Goal: Task Accomplishment & Management: Use online tool/utility

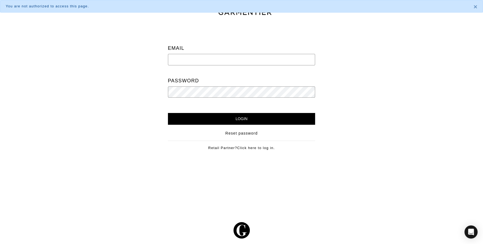
type input "cat@stylebyracheldc.com"
click at [245, 124] on div "Email cat@stylebyracheldc.com Password Login Reset password Retail Partner? Cli…" at bounding box center [242, 91] width 164 height 135
click at [243, 120] on input "Login" at bounding box center [242, 119] width 148 height 12
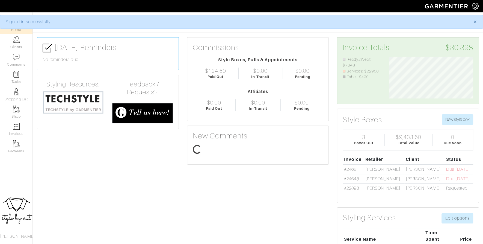
scroll to position [42, 92]
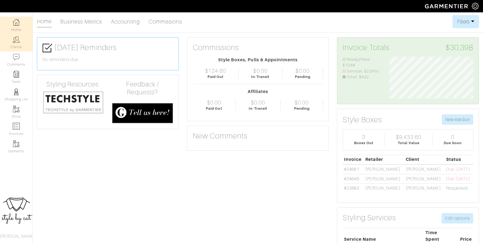
click at [15, 46] on link "Clients" at bounding box center [16, 42] width 33 height 17
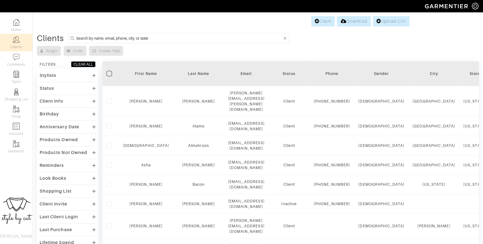
click at [215, 39] on input at bounding box center [179, 38] width 206 height 7
type input "kate"
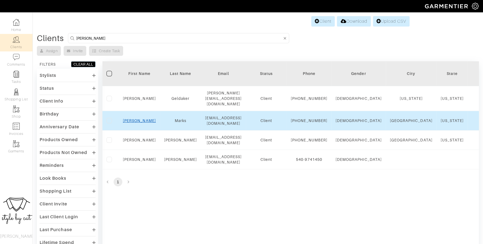
click at [139, 121] on link "Kate" at bounding box center [139, 120] width 33 height 4
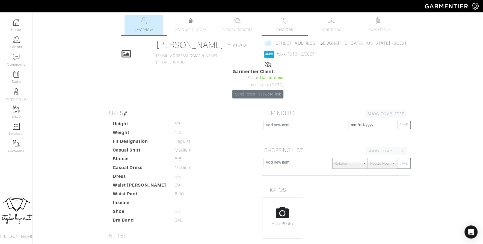
click at [287, 31] on span "Invoices" at bounding box center [285, 29] width 17 height 7
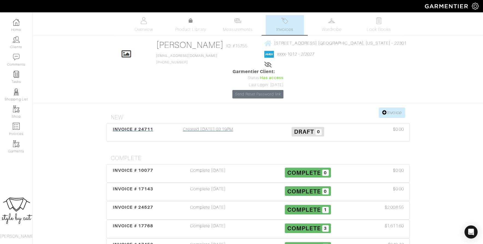
click at [125, 127] on span "INVOICE # 24711" at bounding box center [133, 129] width 40 height 5
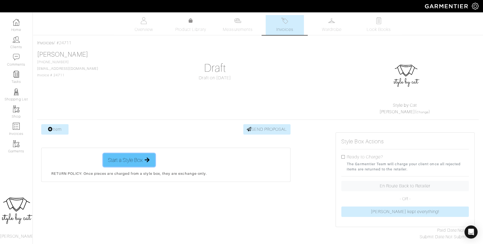
click at [132, 160] on span "Start a Style Box" at bounding box center [125, 160] width 35 height 8
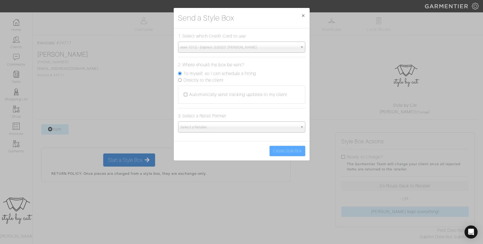
click at [211, 81] on label "Directly to the client" at bounding box center [204, 80] width 40 height 7
click at [182, 81] on input "Directly to the client" at bounding box center [180, 80] width 4 height 4
radio input "true"
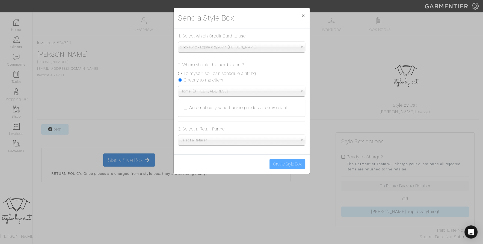
click at [201, 141] on span "Select a Retailer..." at bounding box center [240, 140] width 118 height 11
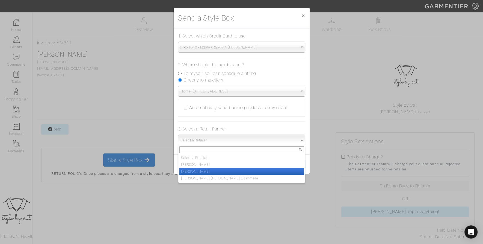
scroll to position [41, 0]
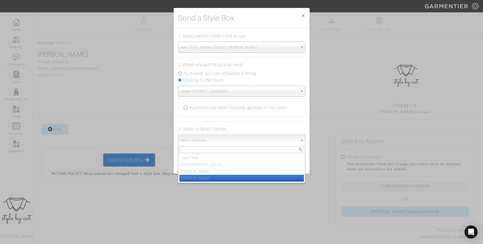
click at [198, 176] on li "[PERSON_NAME]" at bounding box center [242, 178] width 125 height 7
select select "19"
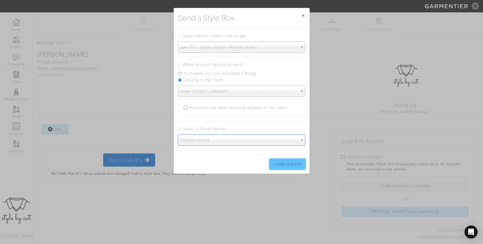
click at [286, 163] on button "Create Style Box" at bounding box center [288, 164] width 36 height 10
click at [290, 165] on button "Create Style Box" at bounding box center [288, 164] width 36 height 10
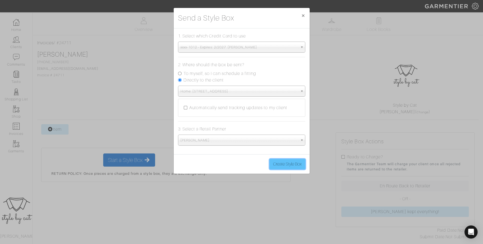
click at [290, 165] on button "Create Style Box" at bounding box center [288, 164] width 36 height 10
click at [302, 15] on span "×" at bounding box center [303, 15] width 4 height 7
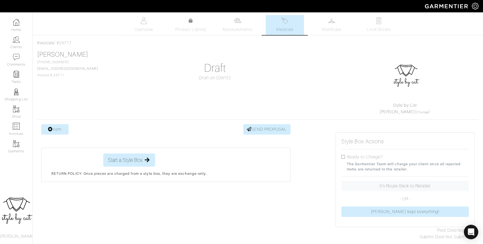
click at [470, 230] on icon "Open Intercom Messenger" at bounding box center [471, 231] width 6 height 7
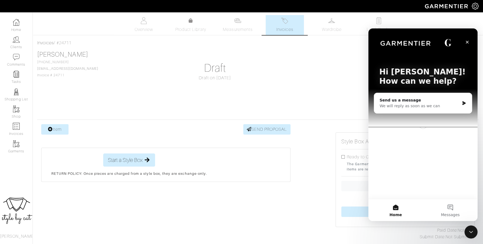
scroll to position [0, 0]
click at [408, 106] on div "We will reply as soon as we can" at bounding box center [420, 106] width 80 height 6
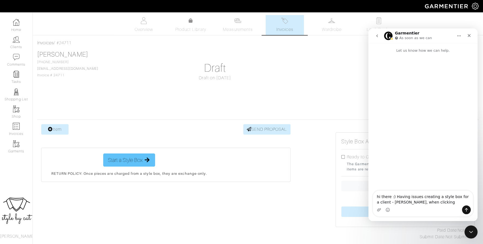
type textarea "hi there :) Having issues creating a style box for a client - kate marks, when …"
click at [121, 156] on span "Start a Style Box" at bounding box center [125, 160] width 35 height 8
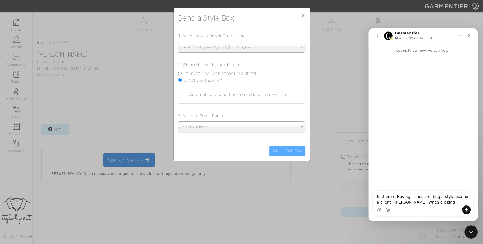
click at [208, 81] on label "Directly to the client" at bounding box center [204, 80] width 40 height 7
click at [182, 81] on input "Directly to the client" at bounding box center [180, 80] width 4 height 4
radio input "true"
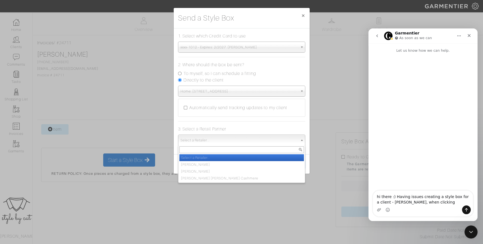
click at [203, 141] on span "Select a Retailer..." at bounding box center [240, 140] width 118 height 11
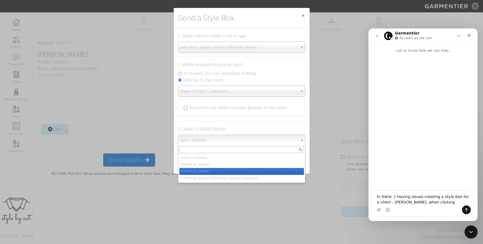
scroll to position [4, 0]
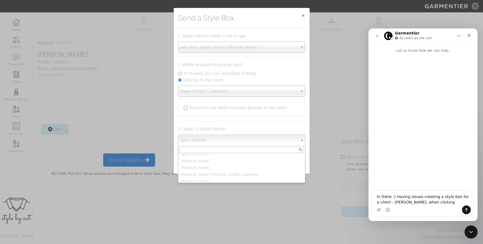
click at [198, 75] on label "To myself, so I can schedule a fitting" at bounding box center [220, 73] width 73 height 7
click at [182, 75] on input "To myself, so I can schedule a fitting" at bounding box center [180, 74] width 4 height 4
radio input "true"
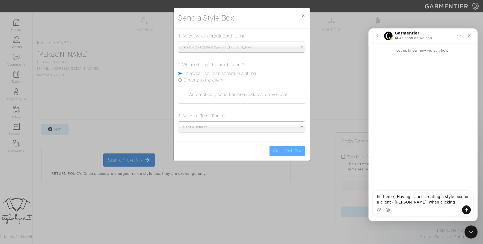
scroll to position [0, 0]
click at [193, 126] on span "Select a Retailer..." at bounding box center [240, 127] width 118 height 11
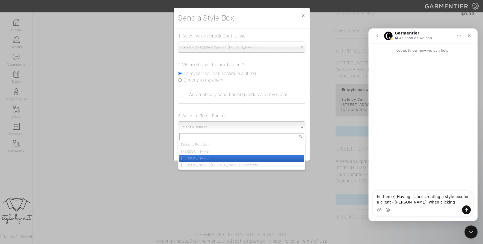
scroll to position [41, 0]
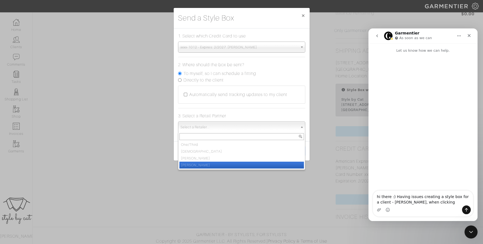
click at [200, 163] on li "[PERSON_NAME]" at bounding box center [242, 165] width 125 height 7
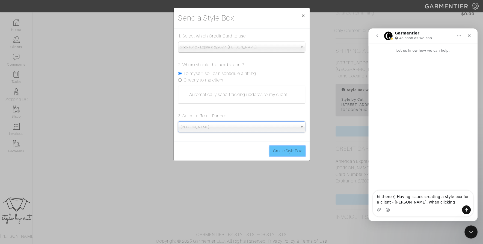
click at [288, 148] on button "Create Style Box" at bounding box center [288, 151] width 36 height 10
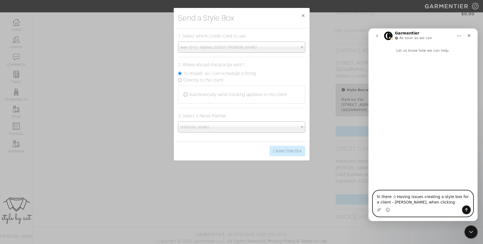
click at [451, 203] on textarea "hi there :) Having issues creating a style box for a client - kate marks, when …" at bounding box center [423, 197] width 100 height 15
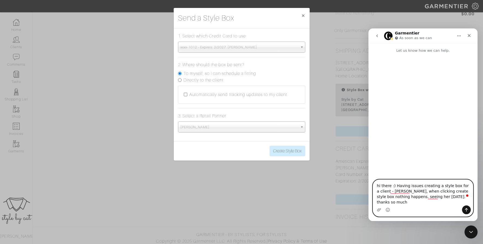
type textarea "hi there :) Having issues creating a style box for a client - [PERSON_NAME], wh…"
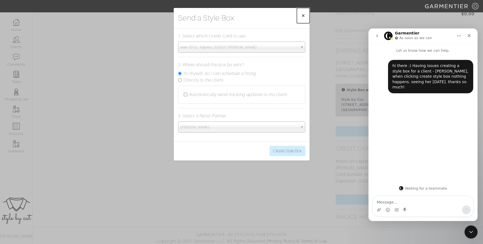
click at [303, 14] on span "×" at bounding box center [303, 15] width 4 height 7
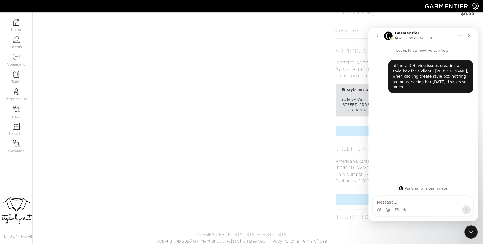
scroll to position [37, 0]
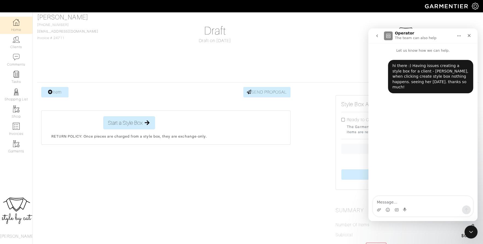
click at [18, 25] on img at bounding box center [16, 22] width 7 height 7
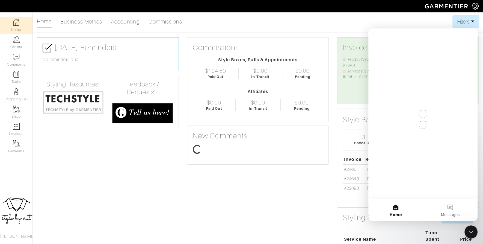
scroll to position [42, 92]
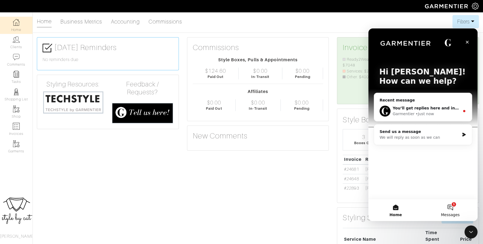
click at [452, 206] on button "1 Messages" at bounding box center [450, 210] width 55 height 22
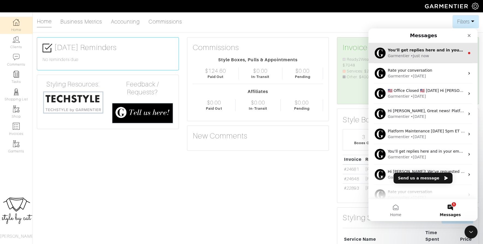
click at [411, 57] on div "• Just now" at bounding box center [420, 56] width 18 height 6
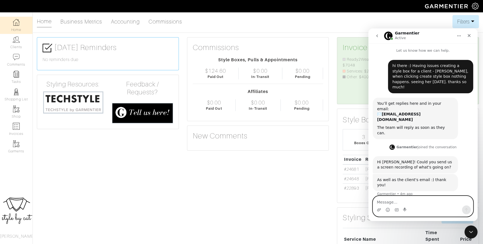
click at [421, 204] on textarea "Message…" at bounding box center [423, 200] width 100 height 9
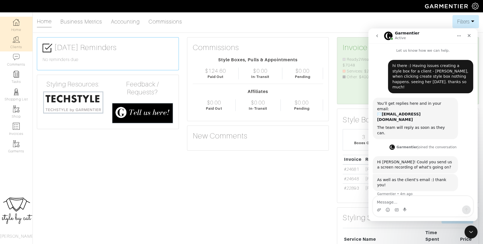
click at [20, 46] on link "Clients" at bounding box center [16, 42] width 33 height 17
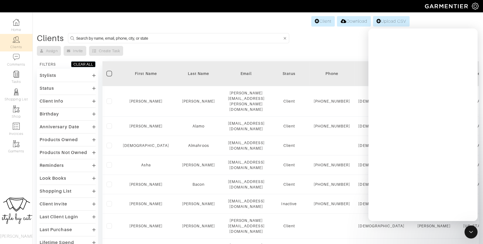
click at [217, 37] on input at bounding box center [179, 38] width 206 height 7
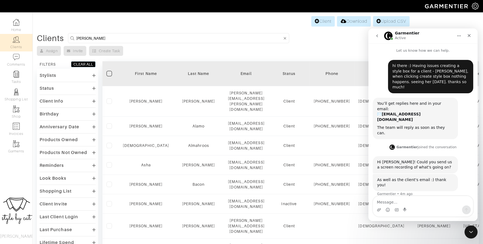
type input "kate"
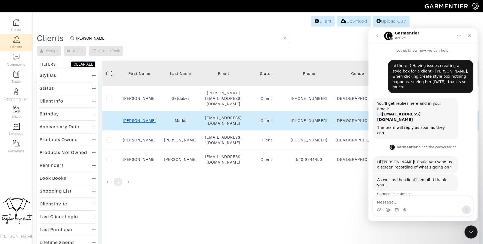
click at [135, 123] on link "Kate" at bounding box center [139, 120] width 33 height 4
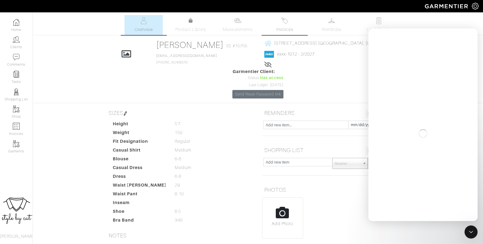
click at [292, 29] on span "Invoices" at bounding box center [285, 29] width 17 height 7
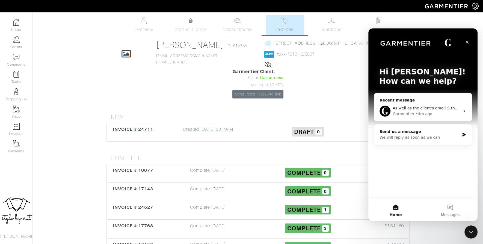
click at [131, 126] on div "INVOICE # 24711" at bounding box center [133, 132] width 50 height 13
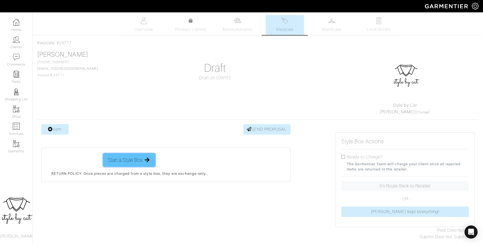
click at [117, 162] on span "Start a Style Box" at bounding box center [125, 160] width 35 height 8
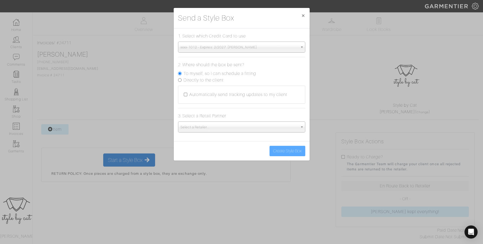
click at [221, 77] on label "Directly to the client" at bounding box center [204, 80] width 40 height 7
click at [182, 78] on input "Directly to the client" at bounding box center [180, 80] width 4 height 4
radio input "true"
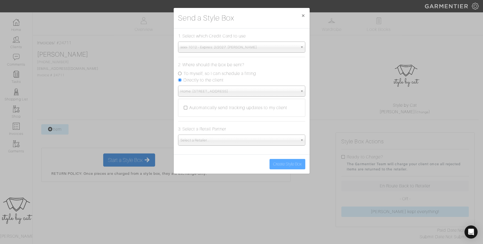
click at [208, 138] on span "Select a Retailer..." at bounding box center [240, 140] width 118 height 11
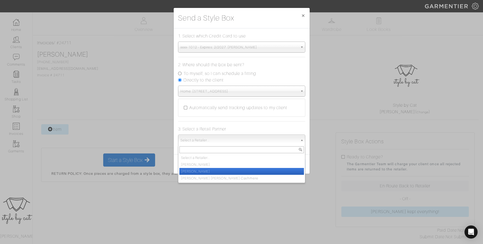
scroll to position [41, 0]
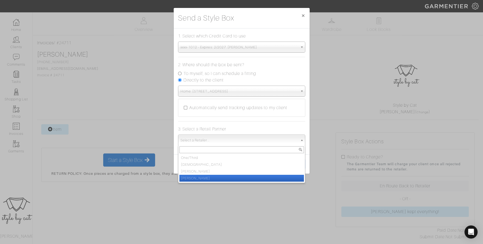
click at [217, 178] on li "[PERSON_NAME]" at bounding box center [242, 178] width 125 height 7
select select "19"
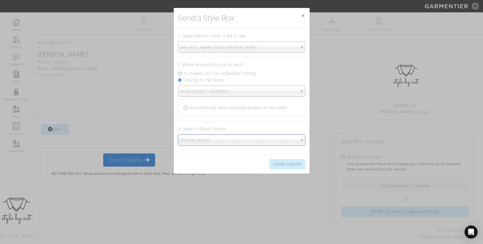
click at [195, 72] on label "To myself, so I can schedule a fitting" at bounding box center [220, 73] width 73 height 7
click at [182, 72] on input "To myself, so I can schedule a fitting" at bounding box center [180, 74] width 4 height 4
radio input "true"
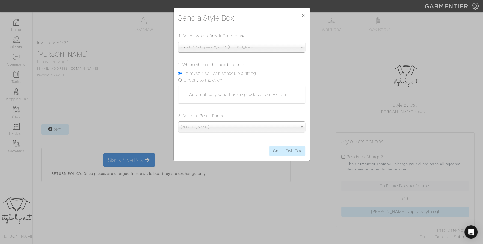
scroll to position [0, 0]
click at [280, 146] on button "Create Style Box" at bounding box center [288, 151] width 36 height 10
click at [281, 149] on button "Create Style Box" at bounding box center [288, 151] width 36 height 10
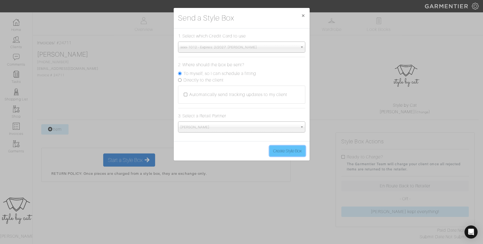
click at [281, 149] on button "Create Style Box" at bounding box center [288, 151] width 36 height 10
click at [295, 152] on button "Create Style Box" at bounding box center [288, 151] width 36 height 10
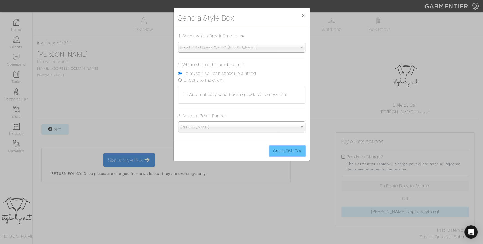
click at [295, 152] on button "Create Style Box" at bounding box center [288, 151] width 36 height 10
click at [305, 13] on span "×" at bounding box center [303, 15] width 4 height 7
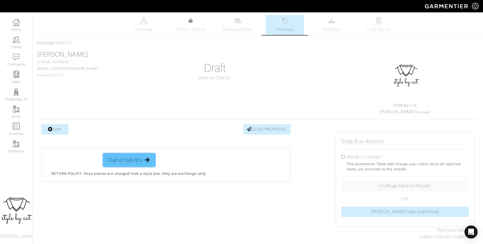
click at [129, 161] on span "Start a Style Box" at bounding box center [125, 160] width 35 height 8
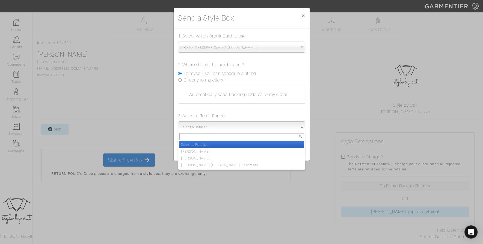
click at [215, 131] on span "Select a Retailer..." at bounding box center [240, 127] width 118 height 11
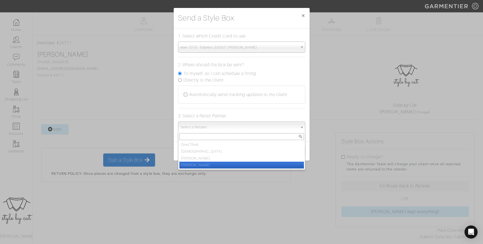
click at [204, 166] on li "[PERSON_NAME]" at bounding box center [242, 165] width 125 height 7
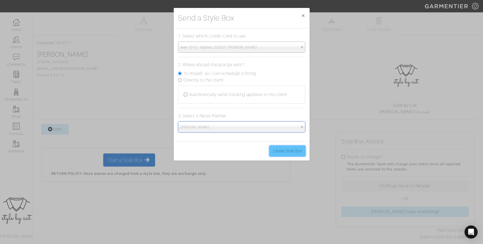
click at [289, 151] on button "Create Style Box" at bounding box center [288, 151] width 36 height 10
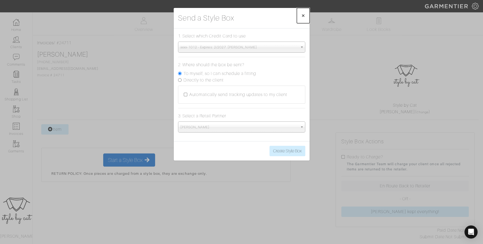
click at [304, 18] on span "×" at bounding box center [303, 15] width 4 height 7
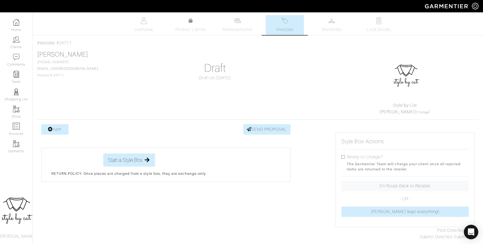
click at [472, 228] on div "Open Intercom Messenger" at bounding box center [471, 232] width 14 height 14
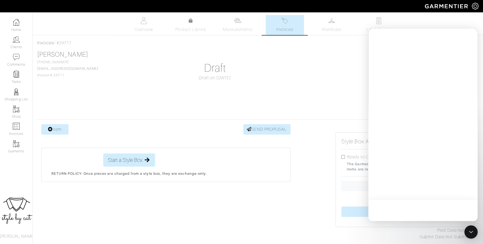
scroll to position [0, 0]
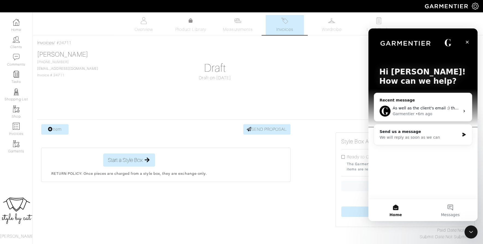
click at [432, 110] on div "As well as the client's email :) thank you!" at bounding box center [426, 108] width 67 height 6
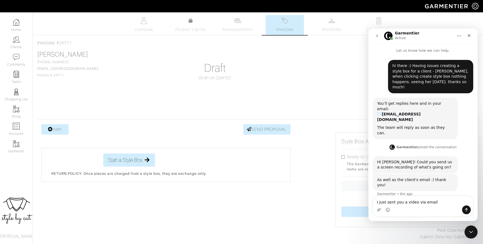
type textarea "I just sent you a video via email"
drag, startPoint x: 36, startPoint y: 68, endPoint x: 76, endPoint y: 67, distance: 40.2
copy link "[EMAIL_ADDRESS][DOMAIN_NAME]"
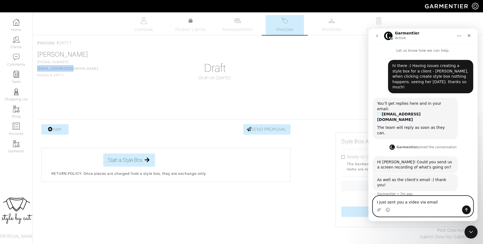
click at [444, 202] on textarea "I just sent you a video via email" at bounding box center [423, 200] width 100 height 9
paste textarea "[EMAIL_ADDRESS][DOMAIN_NAME]"
type textarea "[EMAIL_ADDRESS][DOMAIN_NAME]"
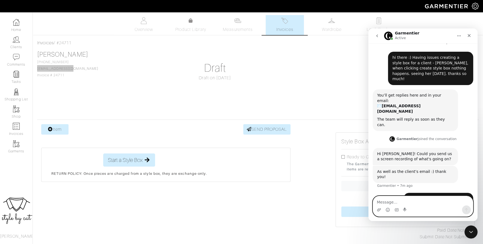
click at [417, 200] on textarea "Message…" at bounding box center [423, 200] width 100 height 9
type textarea "thank you!"
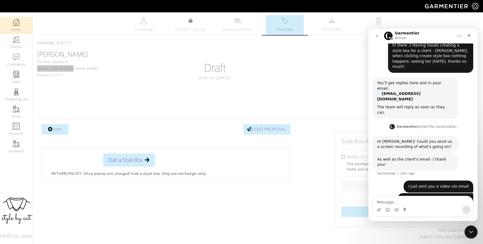
click at [14, 28] on link "Home" at bounding box center [16, 25] width 33 height 17
